Goal: Task Accomplishment & Management: Complete application form

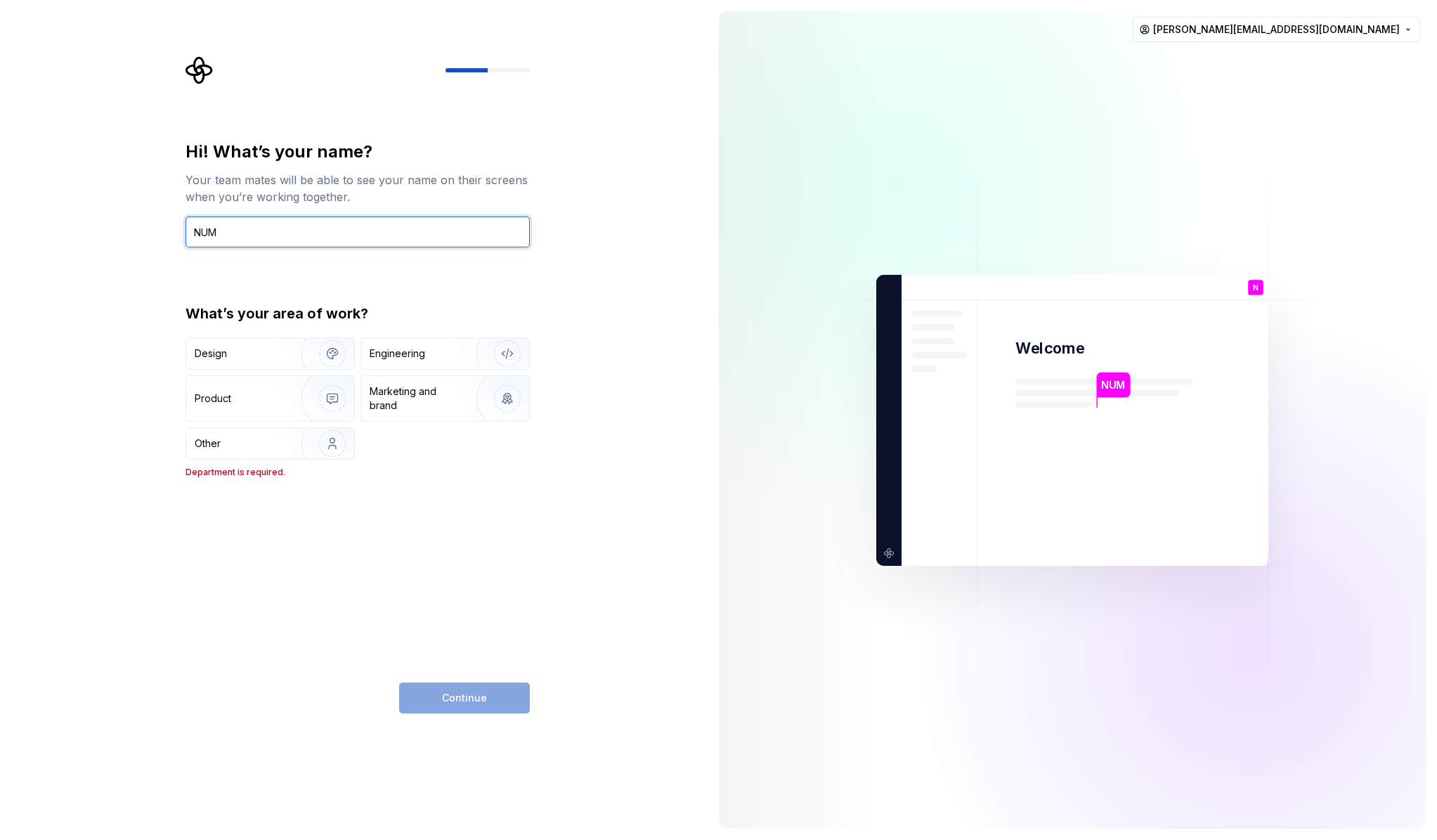
click at [219, 232] on input "NUM" at bounding box center [357, 231] width 344 height 31
type input "[PERSON_NAME]"
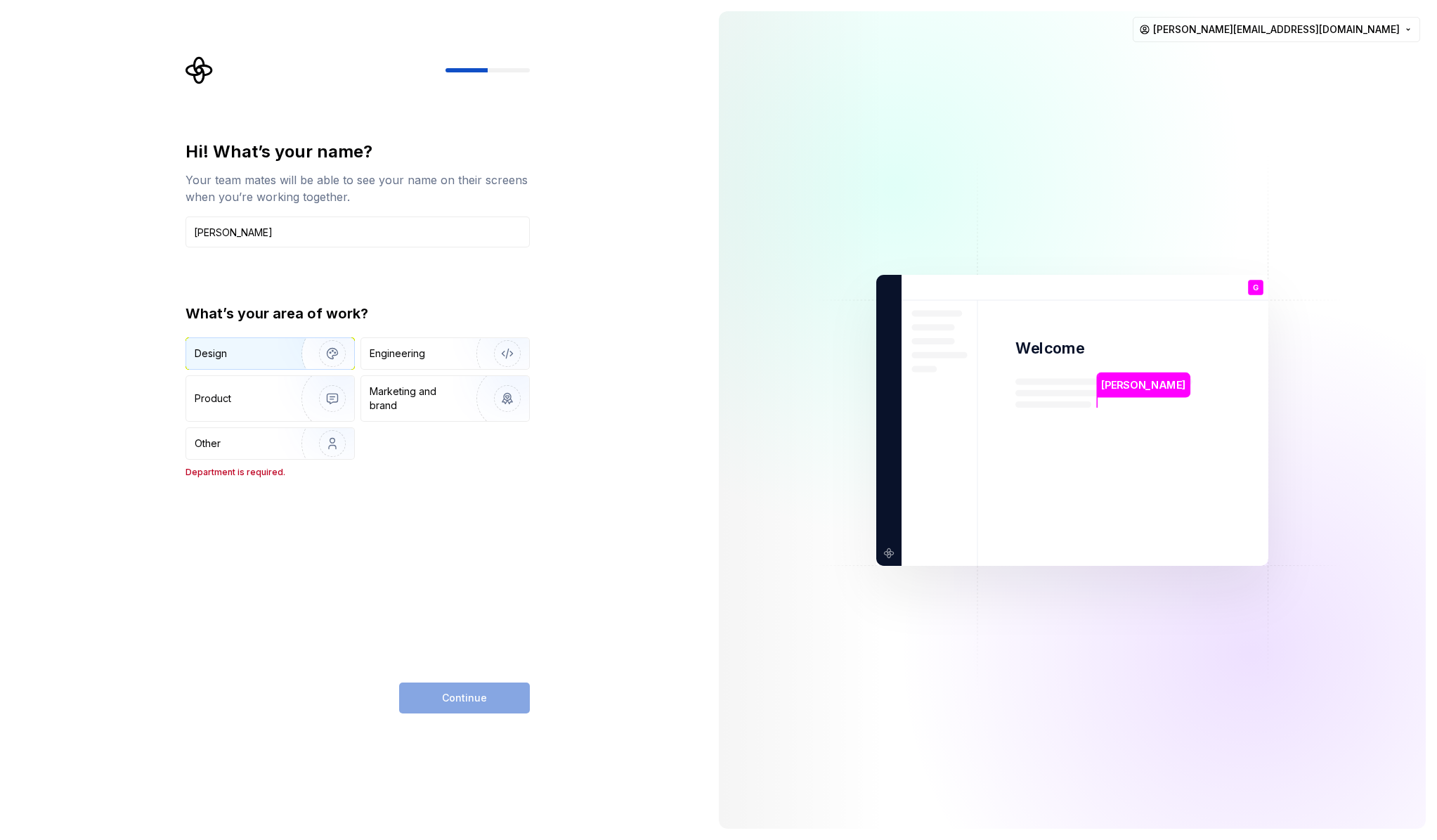
click at [291, 356] on img "button" at bounding box center [323, 353] width 90 height 94
click at [470, 695] on span "Continue" at bounding box center [464, 697] width 45 height 14
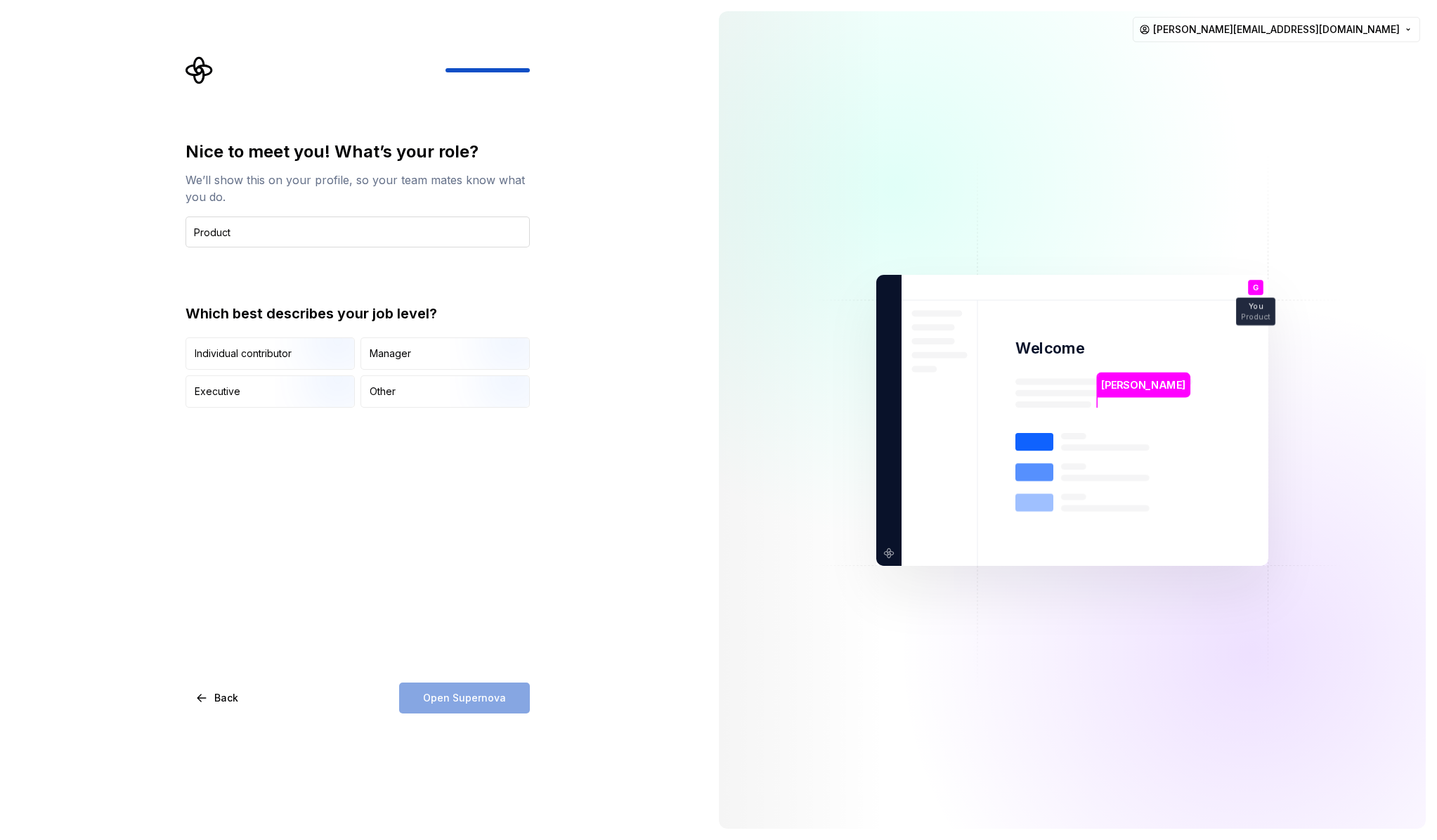
click at [193, 233] on input "Product" at bounding box center [357, 231] width 344 height 31
click at [248, 231] on input "Sr. Product" at bounding box center [357, 231] width 344 height 31
type input "Sr. Product Design Strategist"
click at [263, 360] on div "Individual contributor" at bounding box center [242, 353] width 97 height 14
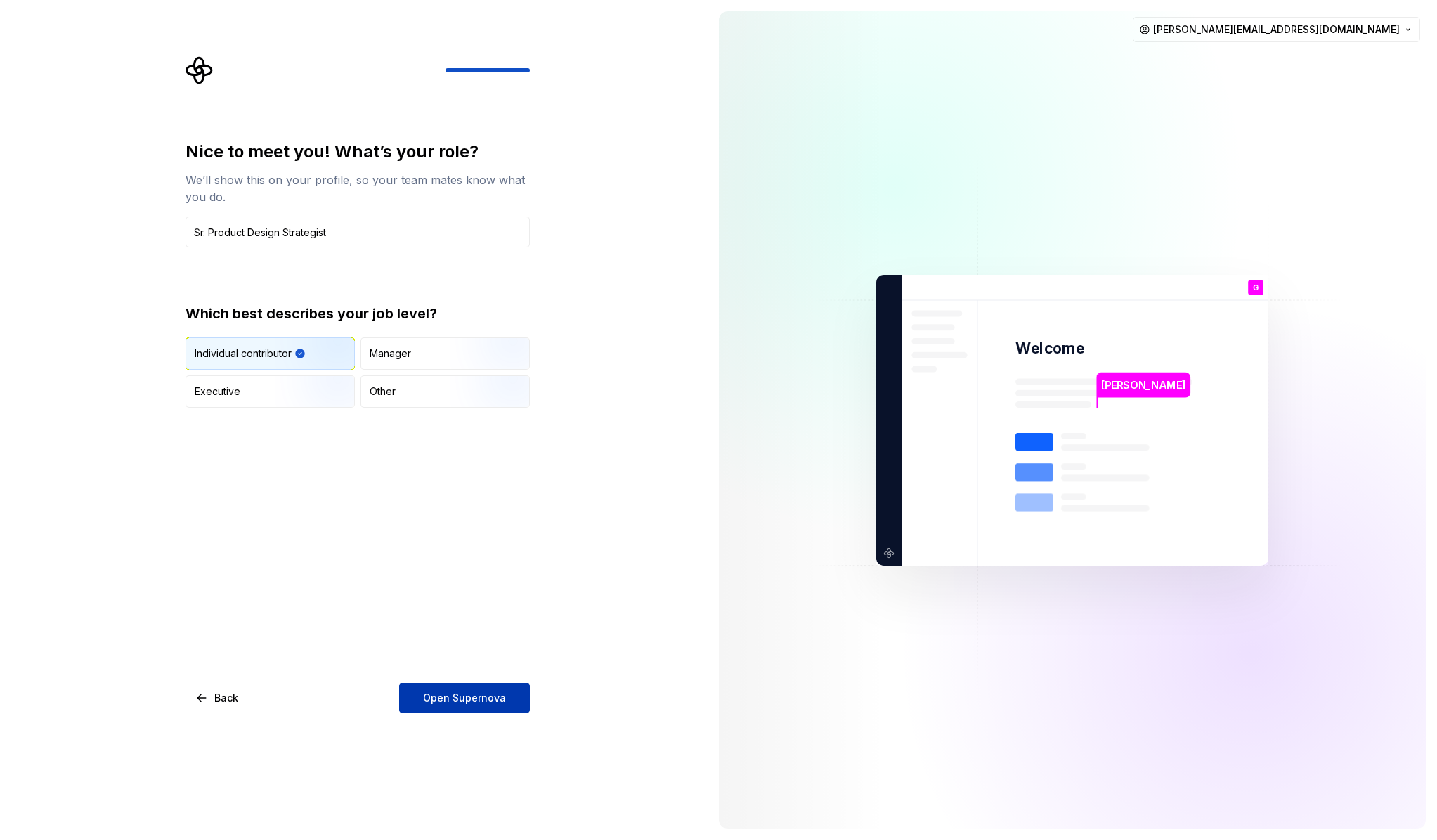
click at [490, 691] on span "Open Supernova" at bounding box center [464, 697] width 83 height 14
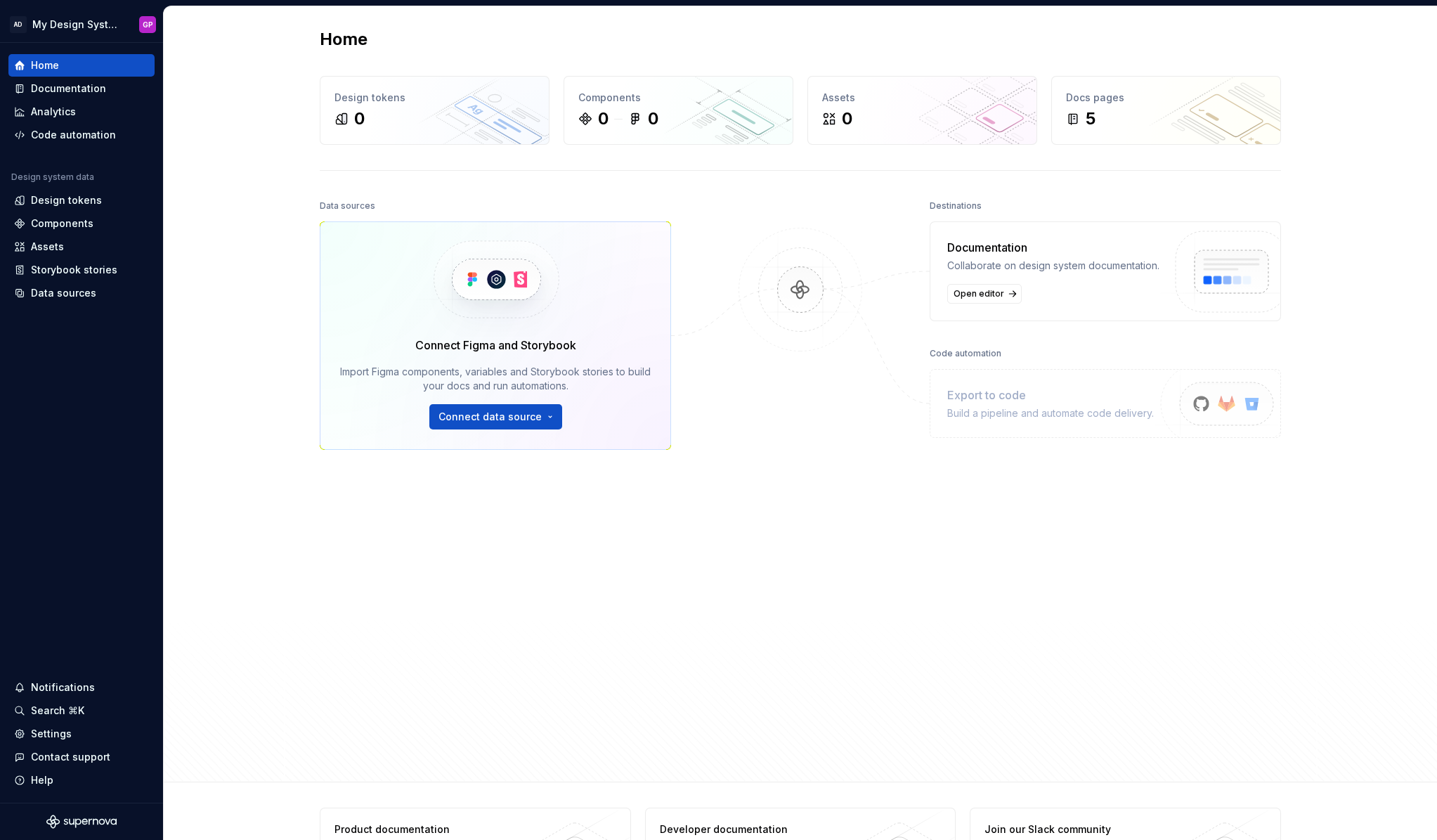
scroll to position [5, 0]
